Goal: Transaction & Acquisition: Purchase product/service

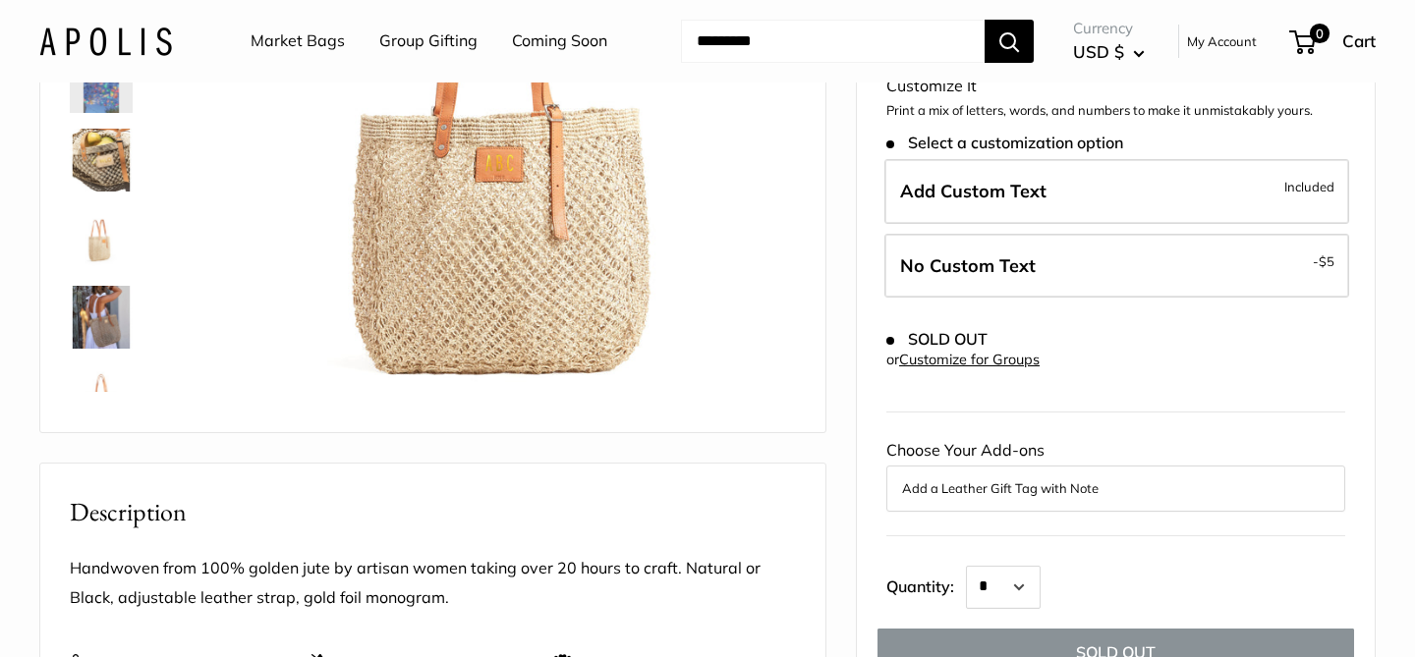
scroll to position [123, 0]
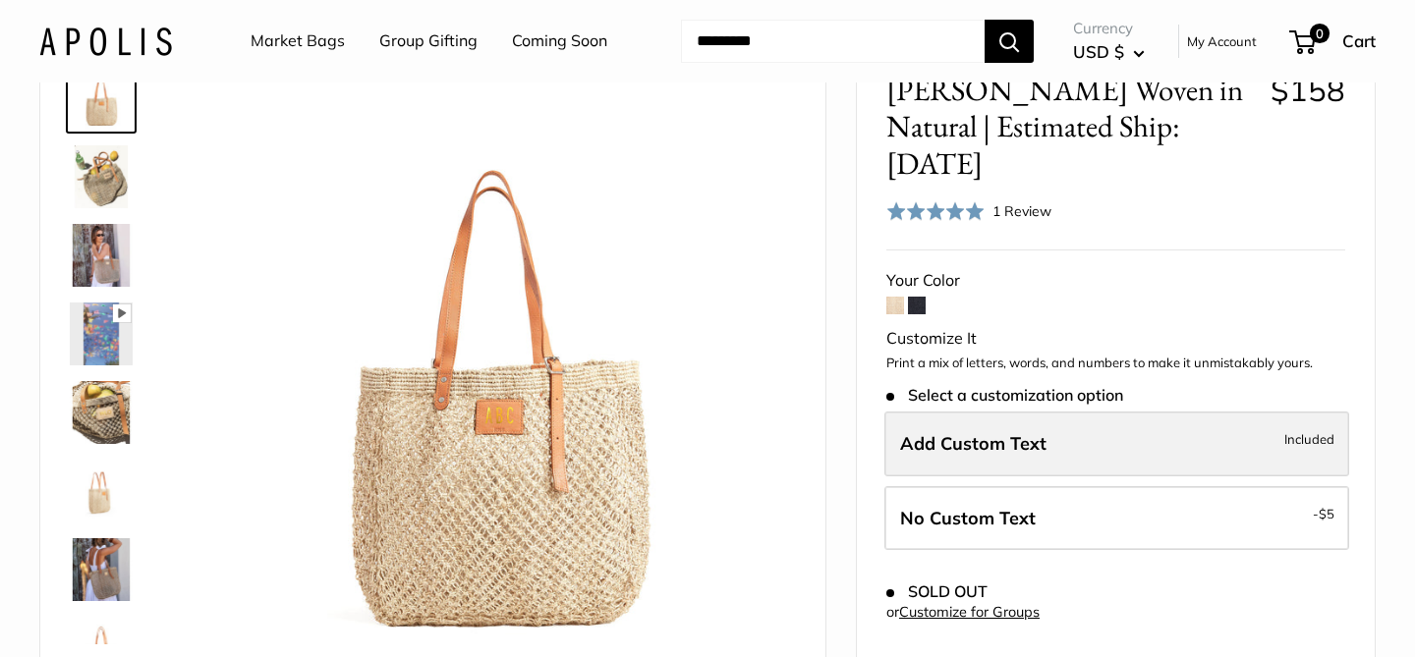
click at [919, 432] on span "Add Custom Text" at bounding box center [973, 443] width 146 height 23
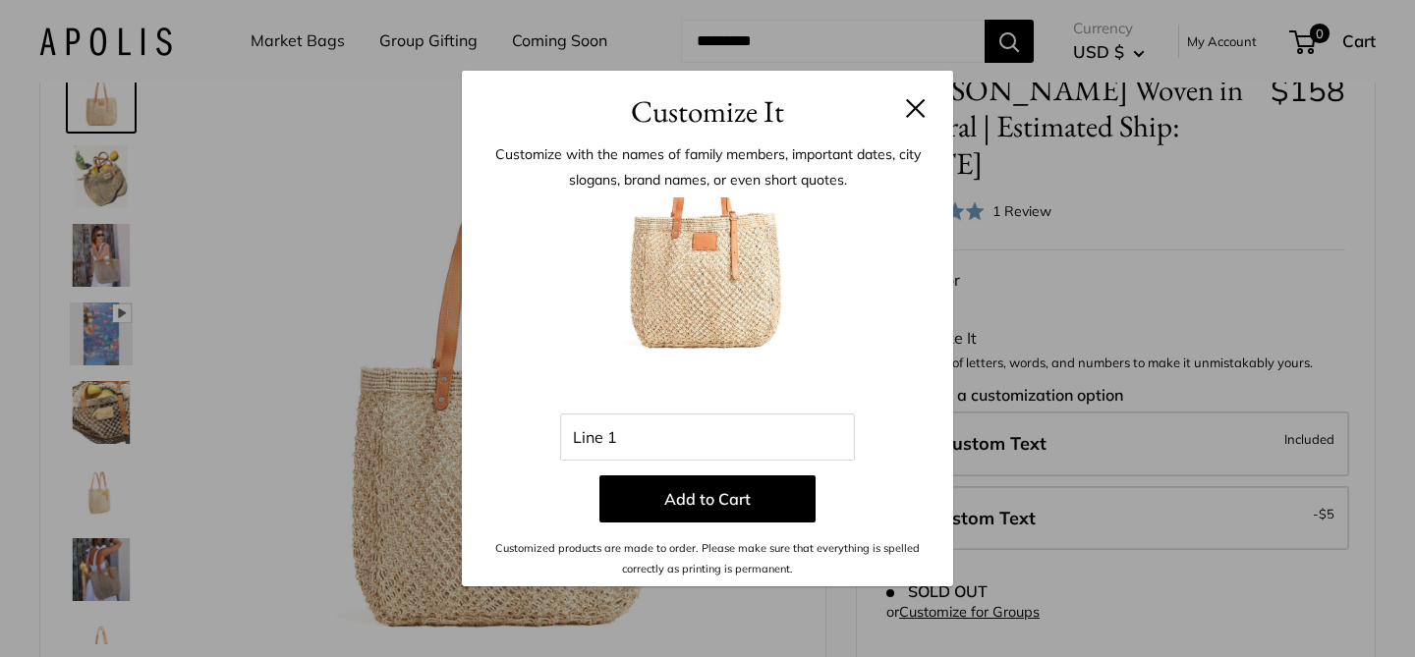
scroll to position [0, 0]
click at [738, 440] on input "Line 1" at bounding box center [707, 437] width 295 height 47
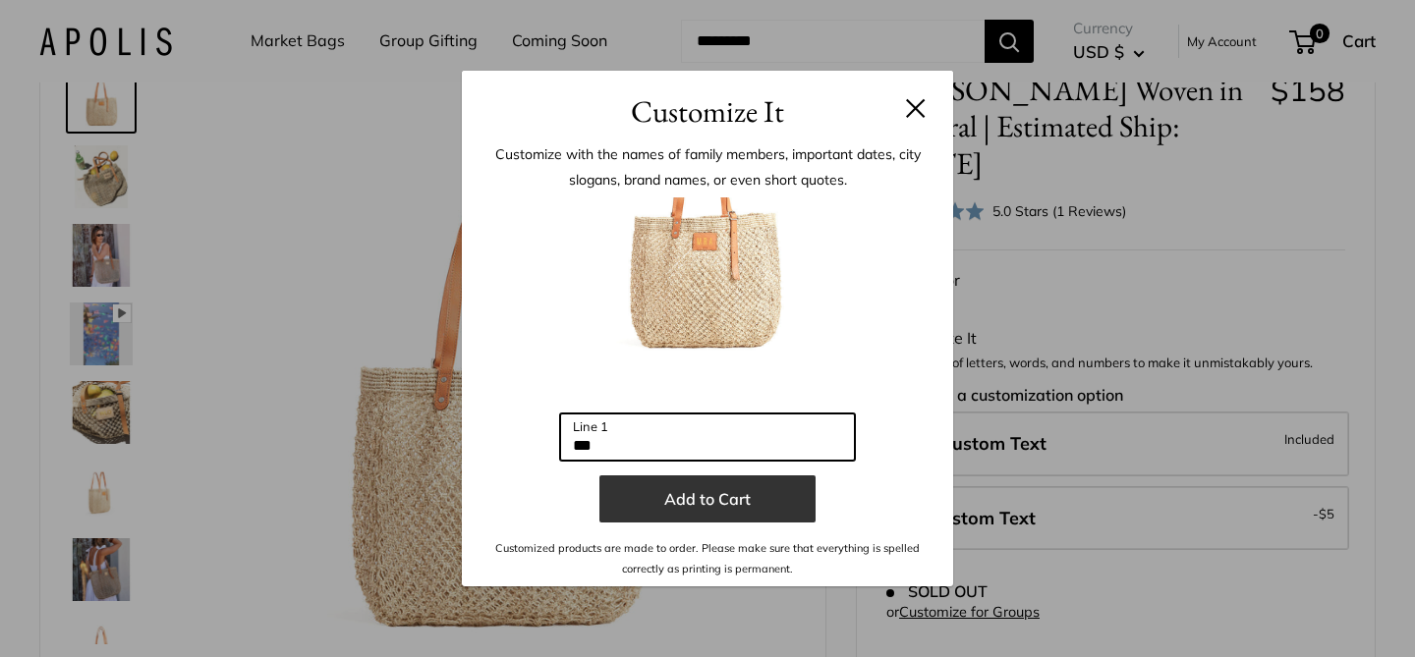
type input "***"
click at [744, 495] on button "Add to Cart" at bounding box center [707, 499] width 216 height 47
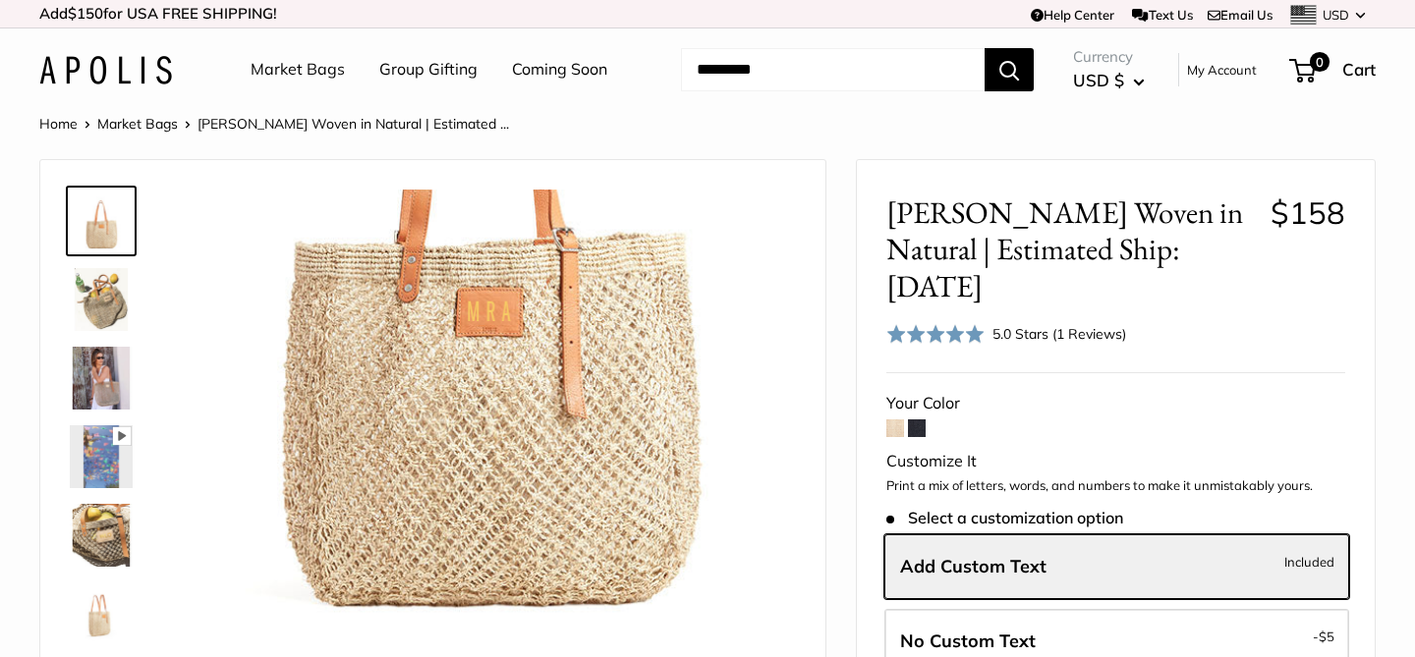
click at [920, 420] on span at bounding box center [917, 429] width 18 height 18
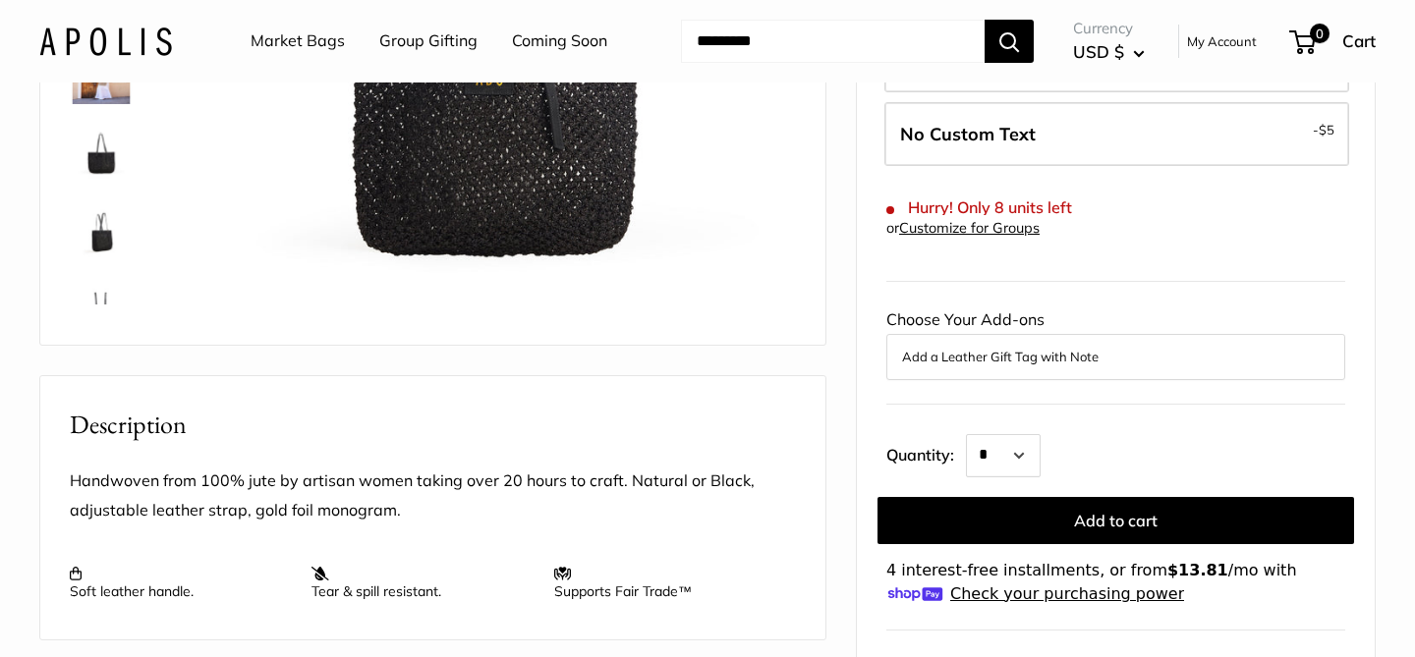
scroll to position [481, 0]
